Goal: Task Accomplishment & Management: Complete application form

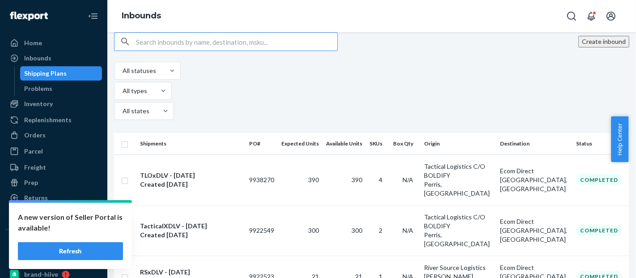
click at [584, 47] on button "Create inbound" at bounding box center [603, 42] width 51 height 12
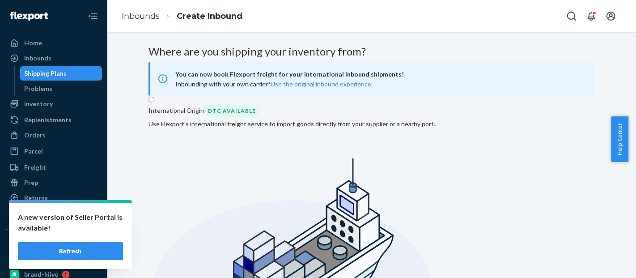
radio input "true"
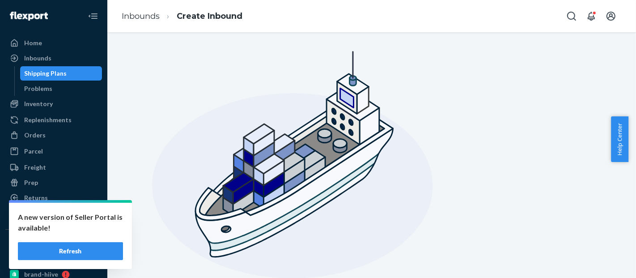
scroll to position [114, 0]
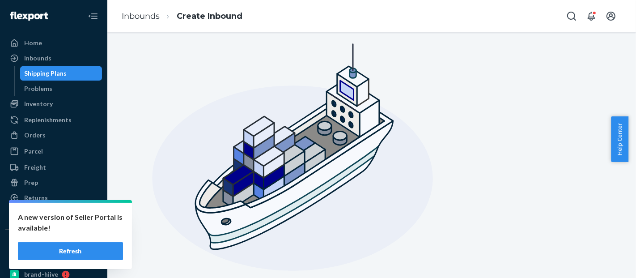
type input "Tactical Logistics C/O BOLDIFY"
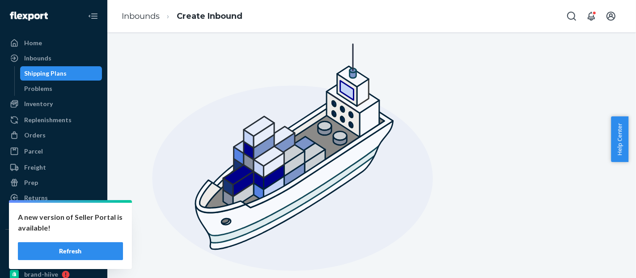
type input "[STREET_ADDRESS][PERSON_NAME]"
type input "Perris"
type input "CA"
type input "92570"
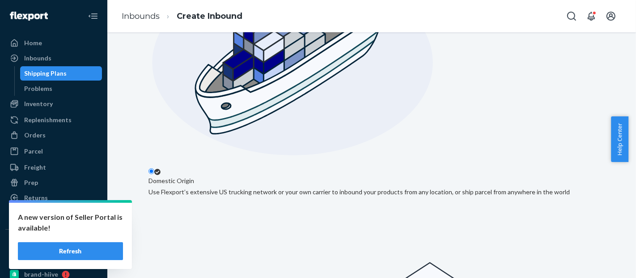
scroll to position [265, 0]
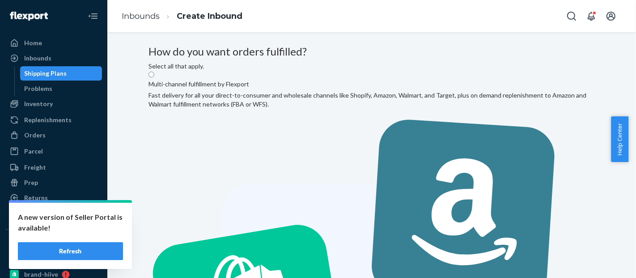
click at [154, 77] on input "Multi-channel fulfillment by Flexport Fast delivery for all your direct-to-cons…" at bounding box center [151, 75] width 6 height 6
radio input "true"
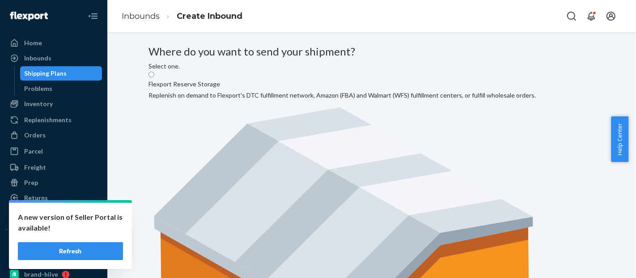
radio input "true"
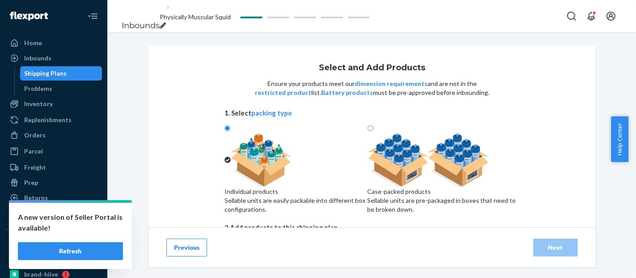
click at [442, 153] on img at bounding box center [429, 160] width 122 height 54
click at [373, 131] on input "Case-packed products Sellable units are pre-packaged in boxes that need to be b…" at bounding box center [371, 128] width 6 height 6
radio input "true"
radio input "false"
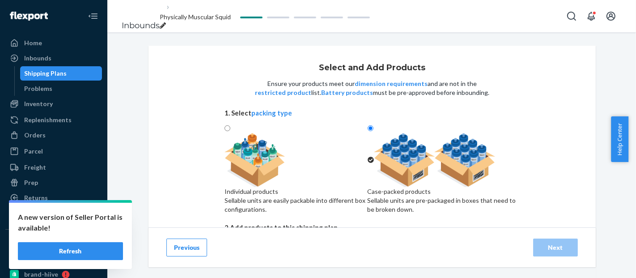
scroll to position [83, 0]
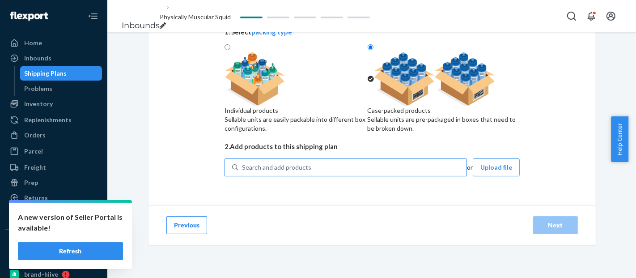
click at [296, 175] on div "Search and add products" at bounding box center [352, 167] width 228 height 16
click at [243, 172] on input "Search and add products" at bounding box center [242, 167] width 1 height 9
paste input "BLD3308_SHOP"
type input "BLD3308_SHOP"
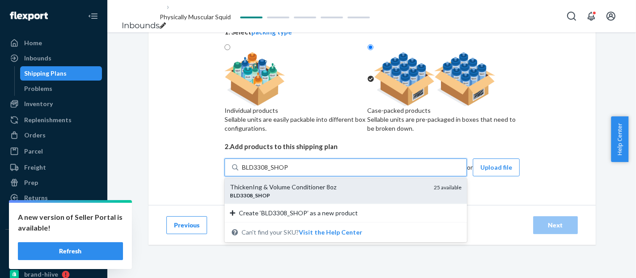
click at [322, 191] on div "ThickenIng & Volume Conditioner 8oz" at bounding box center [328, 186] width 197 height 9
click at [288, 172] on input "BLD3308_SHOP" at bounding box center [265, 167] width 47 height 9
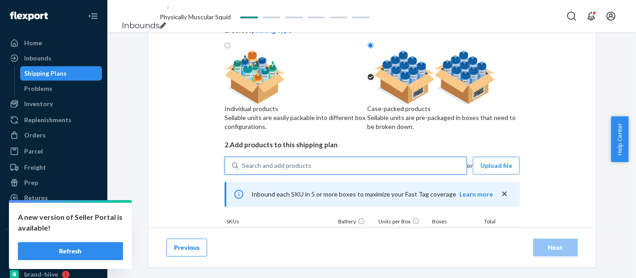
scroll to position [168, 0]
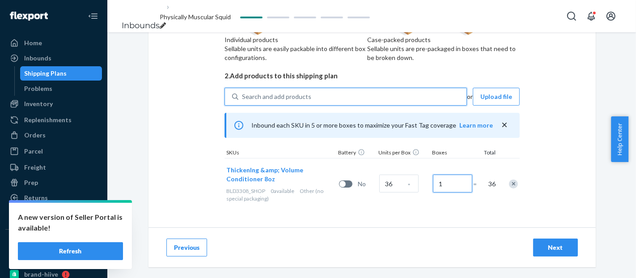
click at [451, 192] on input "1" at bounding box center [452, 183] width 39 height 18
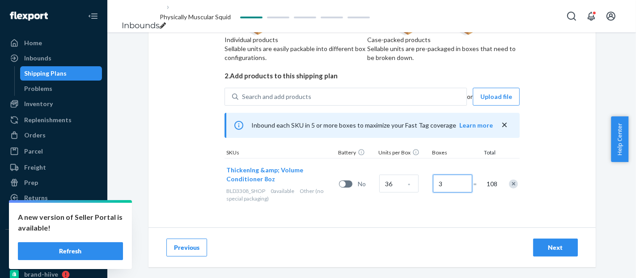
type input "3"
click at [488, 221] on div "Select and Add Products Ensure your products meet our dimension requirements an…" at bounding box center [371, 60] width 447 height 333
click at [554, 247] on div "Next" at bounding box center [556, 247] width 30 height 9
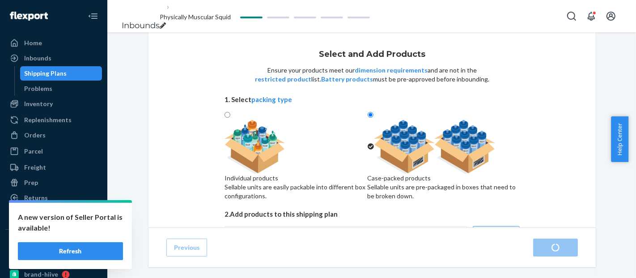
scroll to position [176, 0]
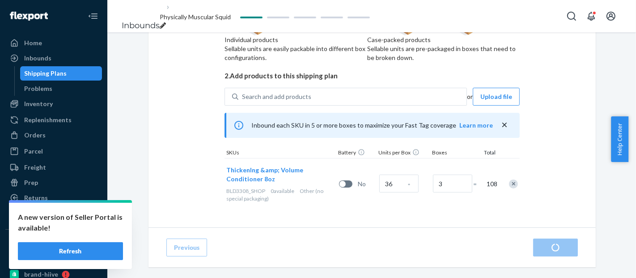
radio input "true"
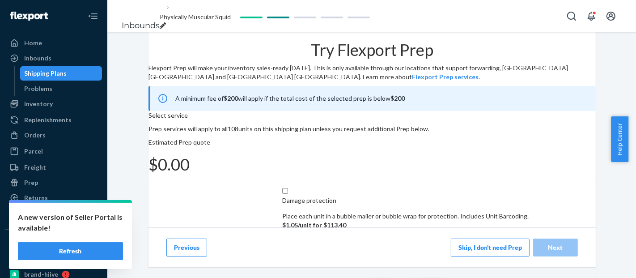
scroll to position [206, 0]
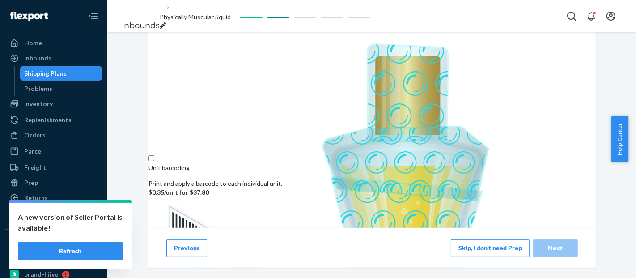
click at [476, 248] on button "Skip, I don't need Prep" at bounding box center [490, 247] width 79 height 18
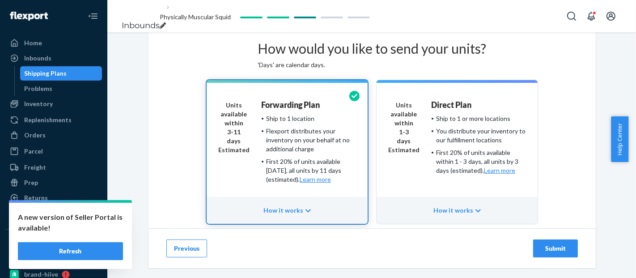
click at [465, 123] on div "Ship to 1 or more locations" at bounding box center [473, 118] width 74 height 9
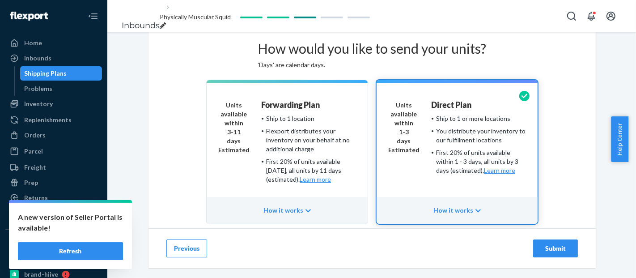
click at [166, 22] on icon "breadcrumbs" at bounding box center [163, 25] width 6 height 6
click at [228, 16] on input "Physically Muscular Squid" at bounding box center [196, 17] width 73 height 12
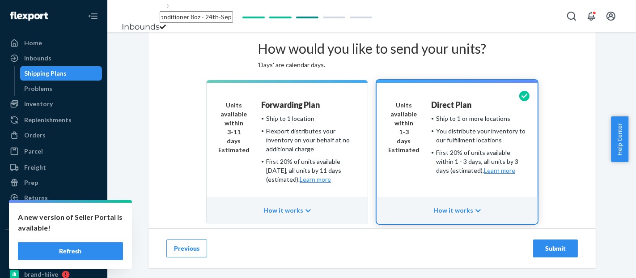
type input "TLOxDLV - ThickenIng & Volume Conditioner 8oz - 24th-September"
click at [363, 50] on div "How would you like to send your units? 'Days' are calendar days." at bounding box center [372, 50] width 228 height 37
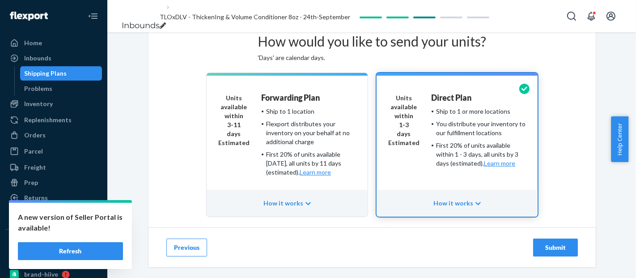
click at [556, 243] on div "Submit" at bounding box center [556, 247] width 30 height 9
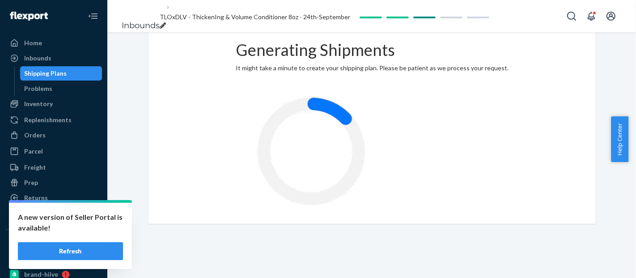
scroll to position [20, 0]
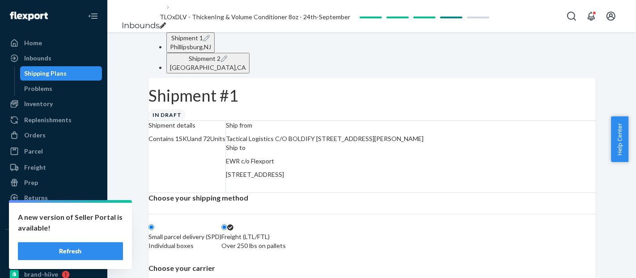
radio input "true"
radio input "false"
radio input "true"
radio input "false"
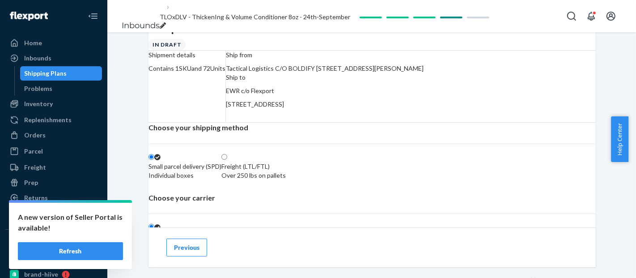
scroll to position [63, 0]
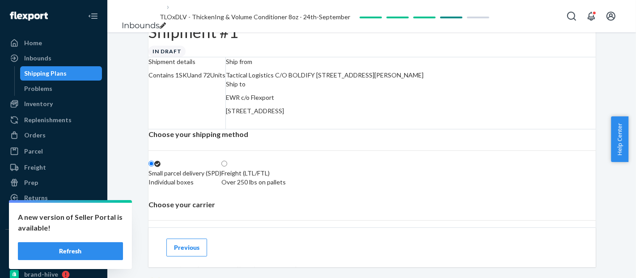
click at [284, 114] on span "[STREET_ADDRESS]" at bounding box center [255, 111] width 58 height 8
copy span "Phillipsburg"
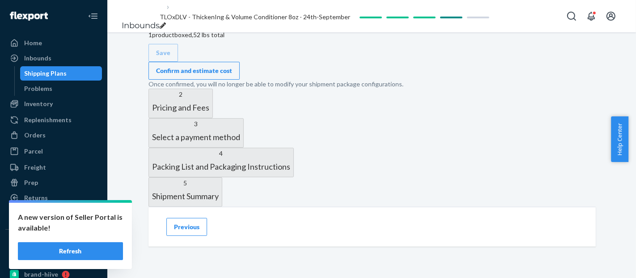
scroll to position [447, 0]
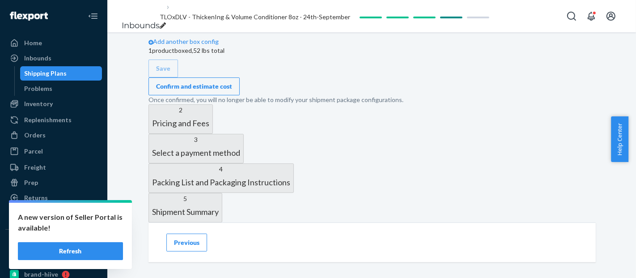
click at [232, 91] on div "Confirm and estimate cost" at bounding box center [194, 86] width 76 height 9
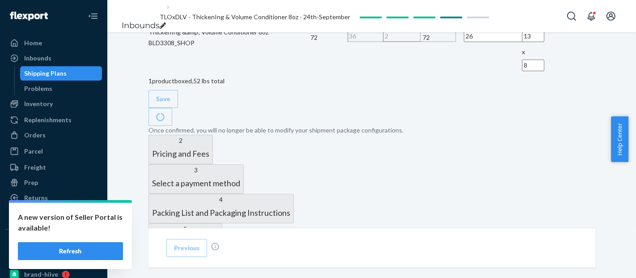
scroll to position [455, 0]
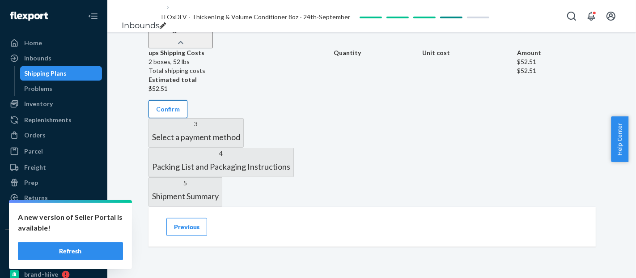
click at [187, 118] on button "Confirm" at bounding box center [167, 109] width 39 height 18
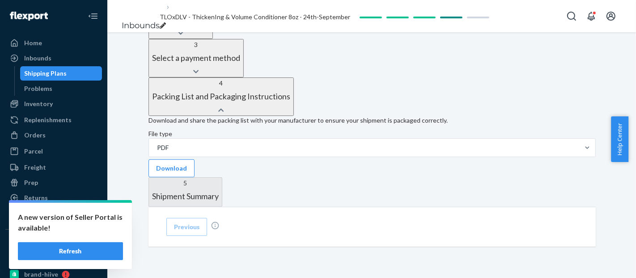
scroll to position [415, 0]
click at [195, 177] on button "Download" at bounding box center [171, 168] width 46 height 18
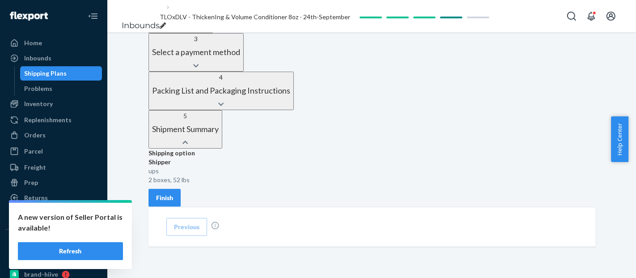
scroll to position [467, 0]
click at [181, 189] on button "Finish" at bounding box center [164, 198] width 32 height 18
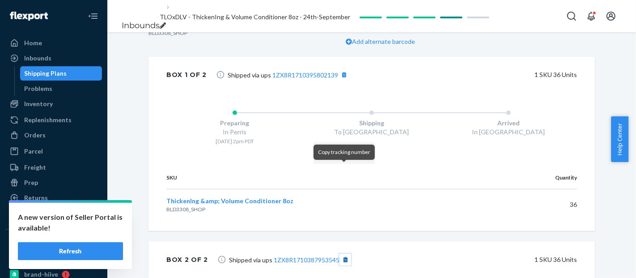
click at [344, 254] on button "[object Object]" at bounding box center [345, 260] width 12 height 12
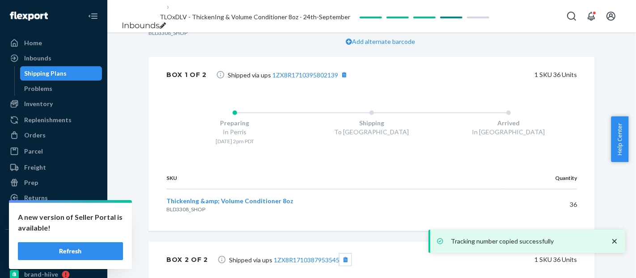
scroll to position [0, 0]
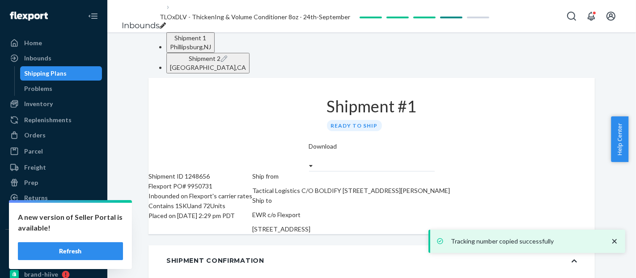
click at [250, 57] on button "Shipment 2 [GEOGRAPHIC_DATA] , [GEOGRAPHIC_DATA]" at bounding box center [207, 63] width 83 height 21
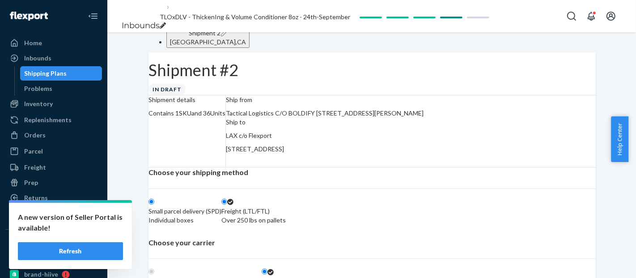
radio input "true"
radio input "false"
radio input "true"
radio input "false"
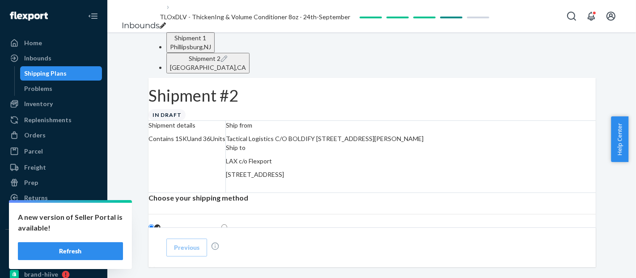
drag, startPoint x: 491, startPoint y: 186, endPoint x: 451, endPoint y: 184, distance: 39.9
click at [284, 178] on span "[STREET_ADDRESS]" at bounding box center [255, 174] width 58 height 8
copy span "[GEOGRAPHIC_DATA]"
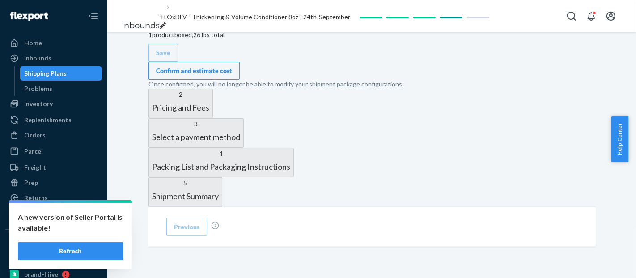
scroll to position [559, 0]
click at [232, 66] on div "Confirm and estimate cost" at bounding box center [194, 70] width 76 height 9
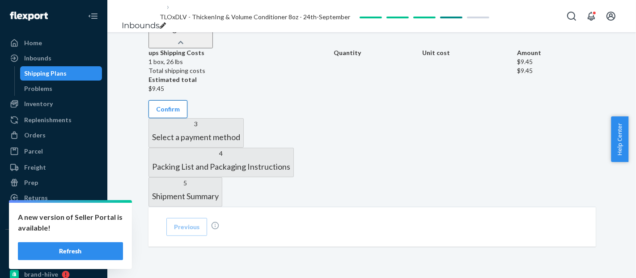
click at [187, 100] on button "Confirm" at bounding box center [167, 109] width 39 height 18
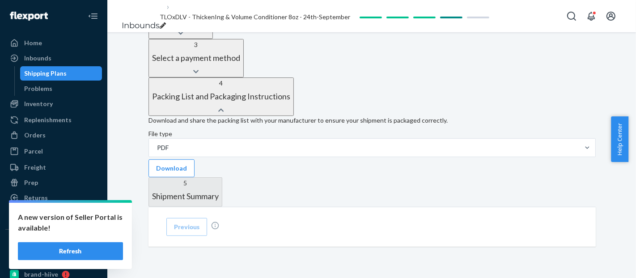
scroll to position [498, 0]
click at [195, 159] on button "Download" at bounding box center [171, 168] width 46 height 18
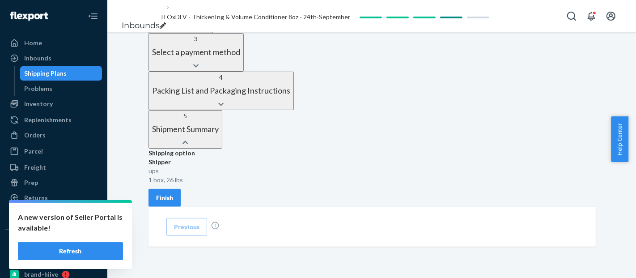
click at [173, 193] on div "Finish" at bounding box center [164, 197] width 17 height 9
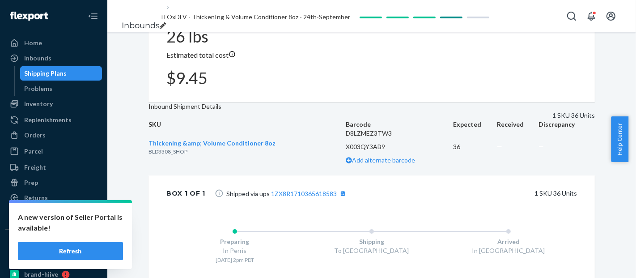
scroll to position [360, 0]
click at [341, 187] on button "[object Object]" at bounding box center [343, 193] width 12 height 12
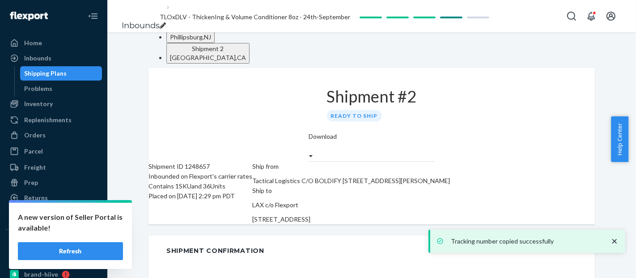
scroll to position [0, 0]
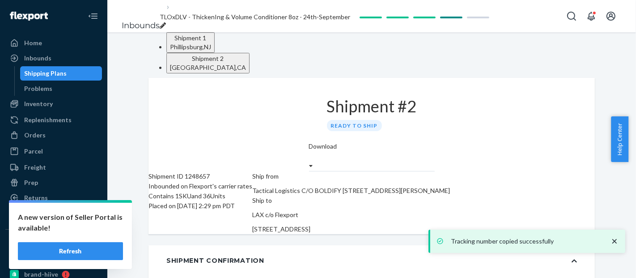
click at [215, 50] on button "Shipment 1 [GEOGRAPHIC_DATA] , [GEOGRAPHIC_DATA]" at bounding box center [190, 42] width 48 height 21
click at [212, 181] on div "Flexport PO# 9950731" at bounding box center [200, 186] width 104 height 10
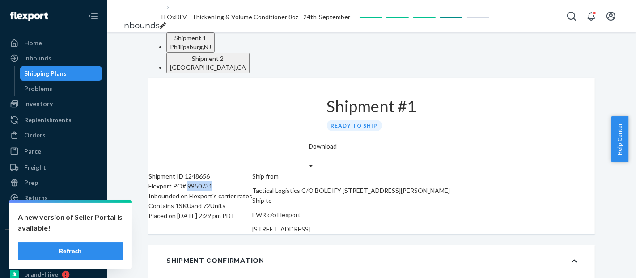
copy div "9950731"
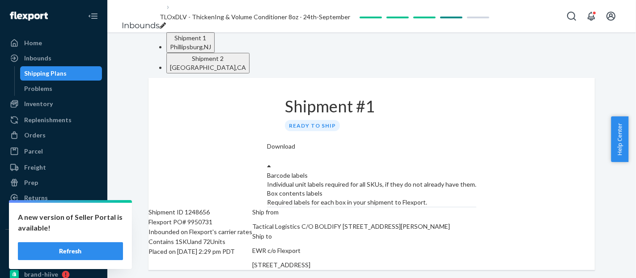
click at [295, 142] on label "Download" at bounding box center [281, 146] width 28 height 9
click at [476, 198] on div "Required labels for each box in your shipment to Flexport." at bounding box center [371, 202] width 209 height 9
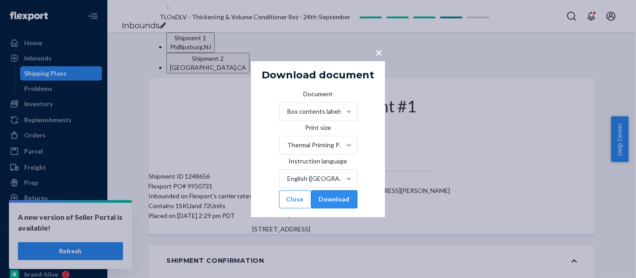
click at [351, 207] on button "Download" at bounding box center [334, 199] width 46 height 18
click at [597, 102] on div "× Download document Document Box contents labels Print size Thermal Printing Pa…" at bounding box center [318, 139] width 636 height 278
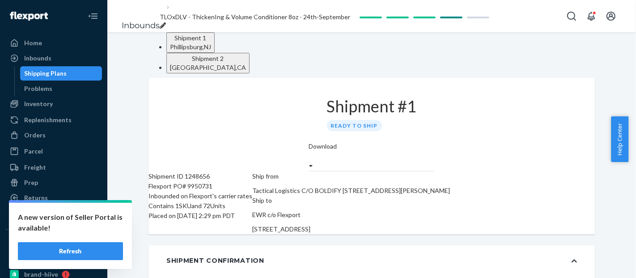
click at [246, 63] on div "[GEOGRAPHIC_DATA] , [GEOGRAPHIC_DATA]" at bounding box center [208, 67] width 76 height 9
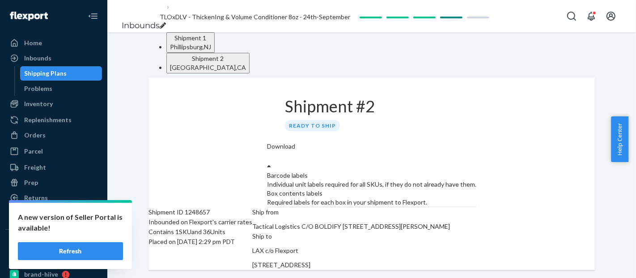
click at [476, 198] on div "Required labels for each box in your shipment to Flexport." at bounding box center [371, 202] width 209 height 9
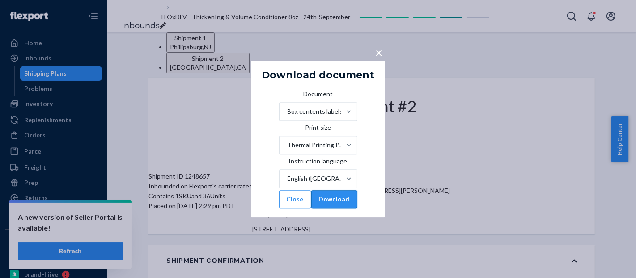
click at [350, 208] on button "Download" at bounding box center [334, 199] width 46 height 18
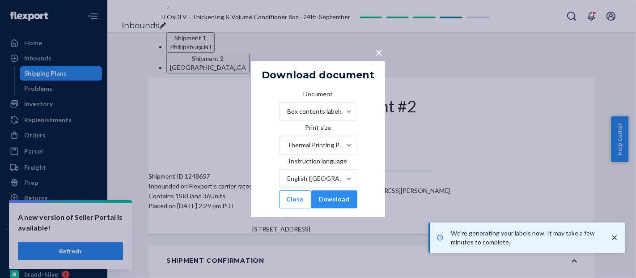
click at [236, 64] on div "× Download document Document Box contents labels Print size Thermal Printing Pa…" at bounding box center [318, 139] width 636 height 278
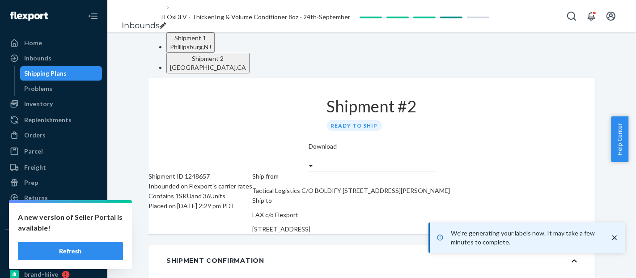
click at [211, 51] on div "[GEOGRAPHIC_DATA] , [GEOGRAPHIC_DATA]" at bounding box center [190, 46] width 41 height 9
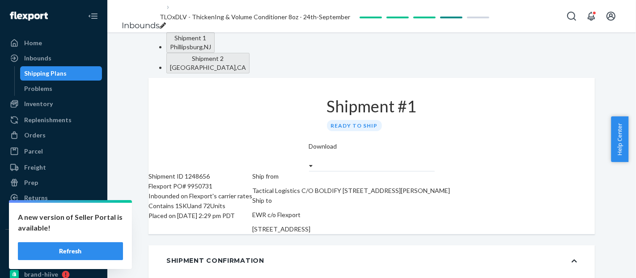
click at [217, 181] on div "Flexport PO# 9950731" at bounding box center [200, 186] width 104 height 10
copy div "9950731"
